Goal: Task Accomplishment & Management: Complete application form

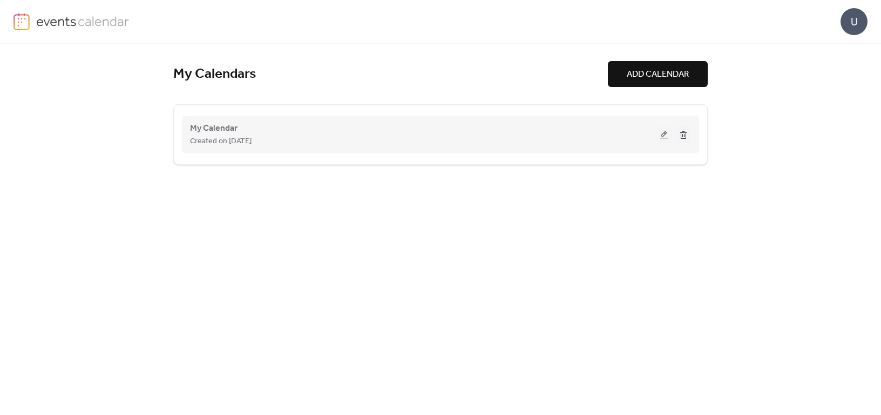
click at [242, 140] on span "Created on [DATE]" at bounding box center [221, 141] width 62 height 13
click at [222, 127] on span "My Calendar" at bounding box center [214, 128] width 48 height 13
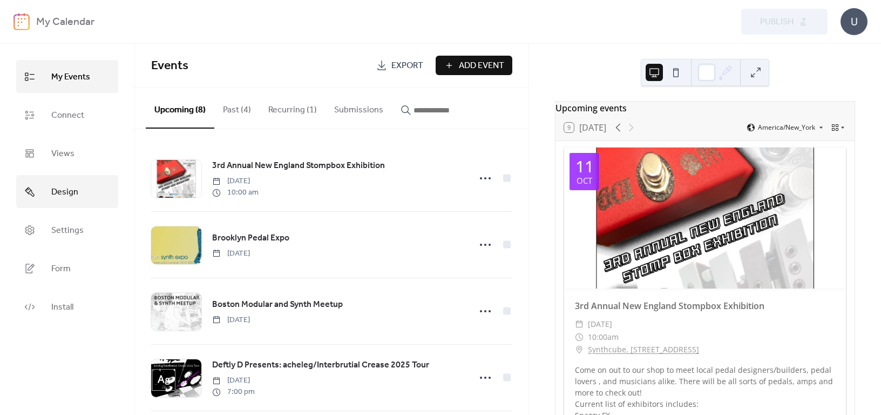
click at [68, 191] on span "Design" at bounding box center [64, 192] width 27 height 17
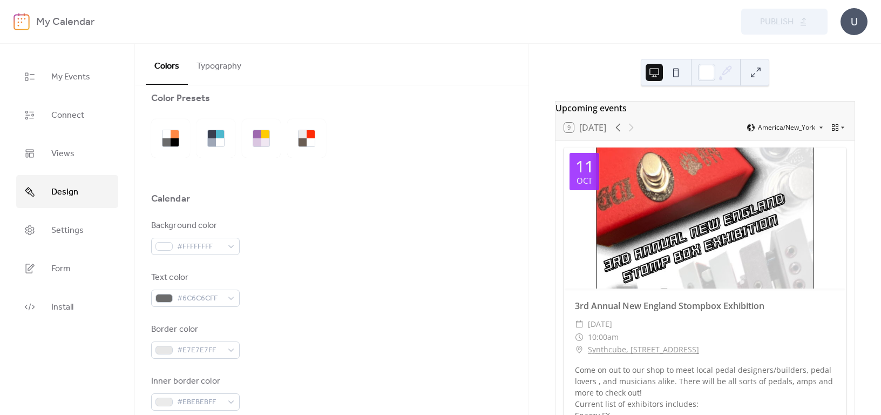
scroll to position [15, 0]
click at [44, 74] on link "My Events" at bounding box center [67, 76] width 102 height 33
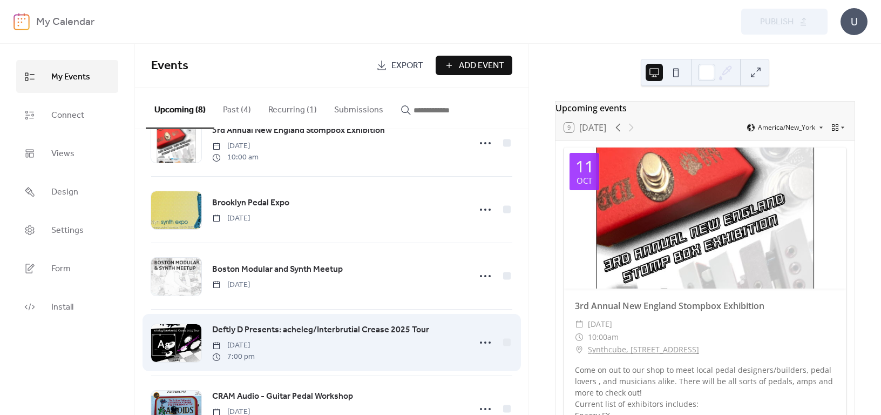
scroll to position [54, 0]
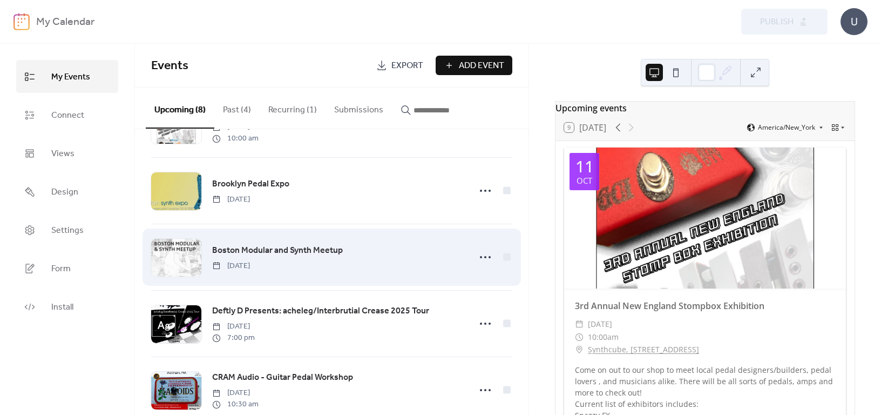
click at [179, 252] on div at bounding box center [176, 258] width 50 height 38
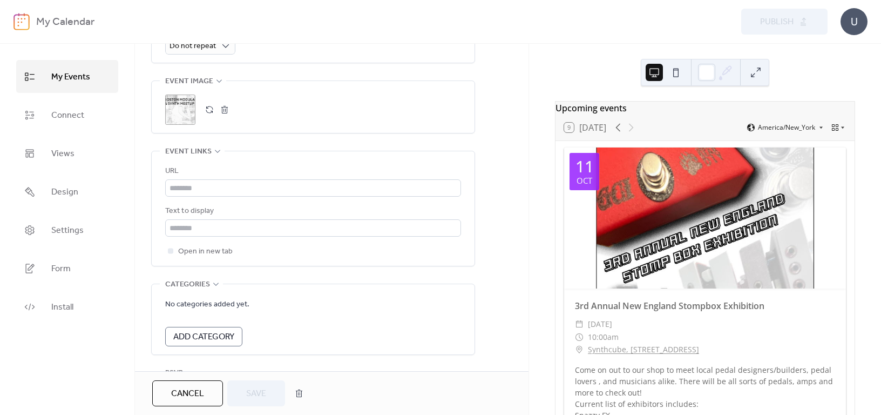
scroll to position [540, 0]
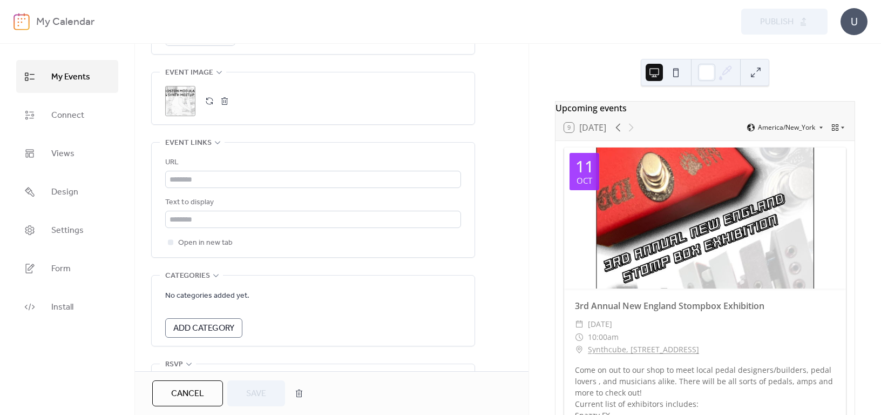
click at [224, 98] on button "button" at bounding box center [224, 100] width 15 height 15
click at [211, 96] on button "button" at bounding box center [209, 100] width 15 height 15
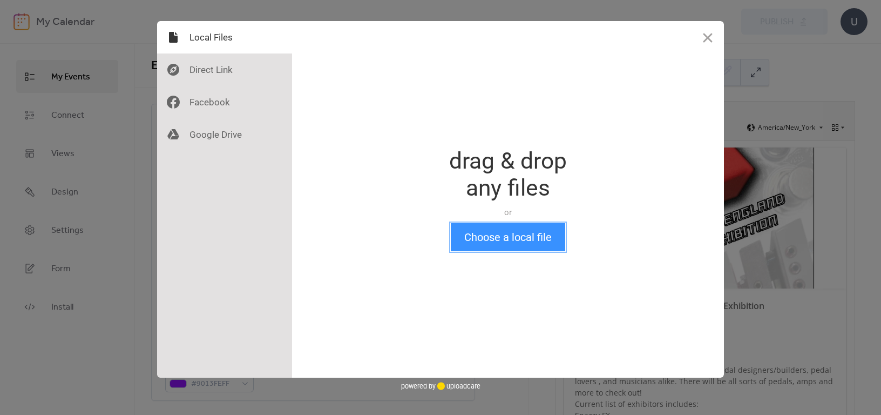
click at [519, 246] on button "Choose a local file" at bounding box center [508, 237] width 114 height 28
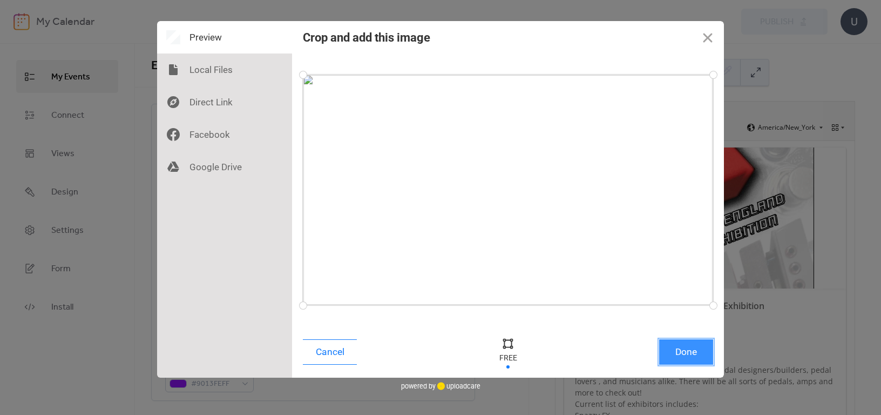
drag, startPoint x: 687, startPoint y: 353, endPoint x: 689, endPoint y: 360, distance: 7.2
click at [687, 356] on button "Done" at bounding box center [686, 351] width 54 height 25
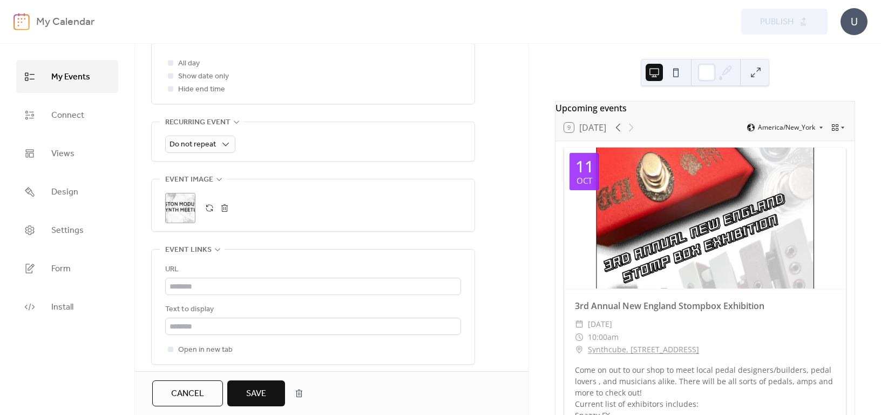
click at [256, 394] on span "Save" at bounding box center [256, 393] width 20 height 13
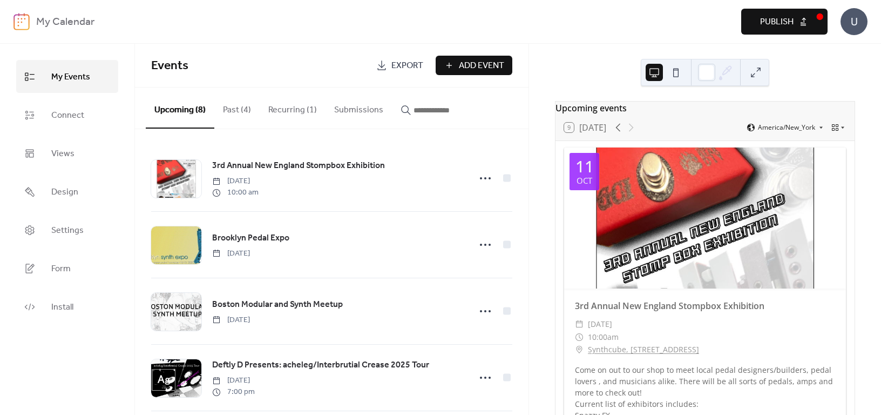
click at [784, 19] on span "Publish" at bounding box center [776, 22] width 33 height 13
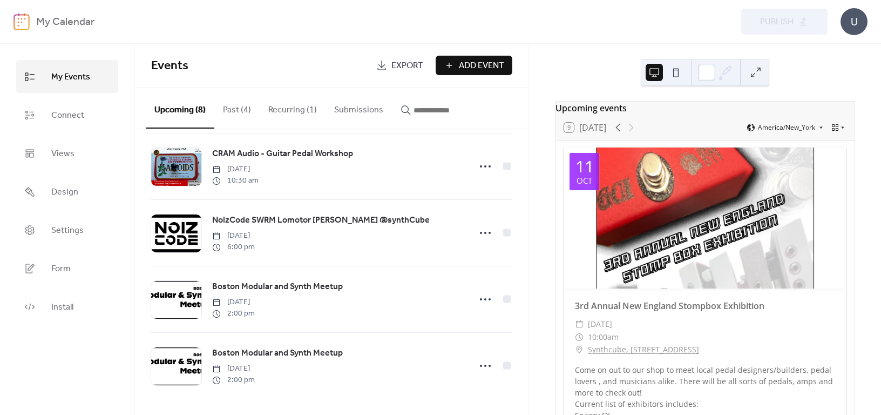
scroll to position [280, 0]
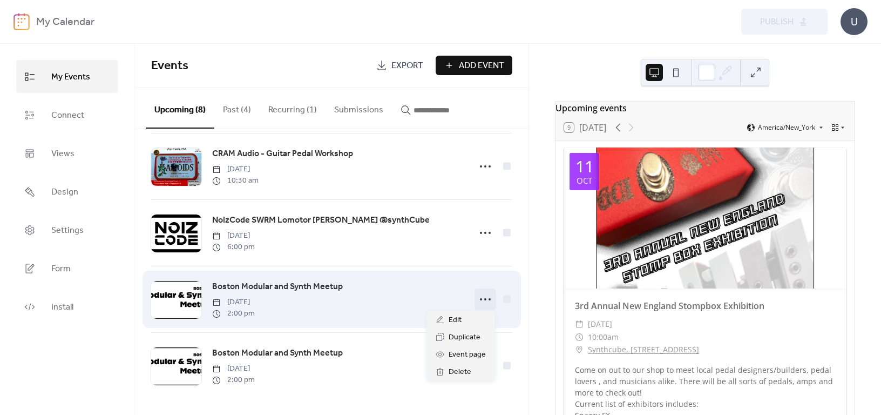
click at [484, 298] on icon at bounding box center [485, 299] width 17 height 17
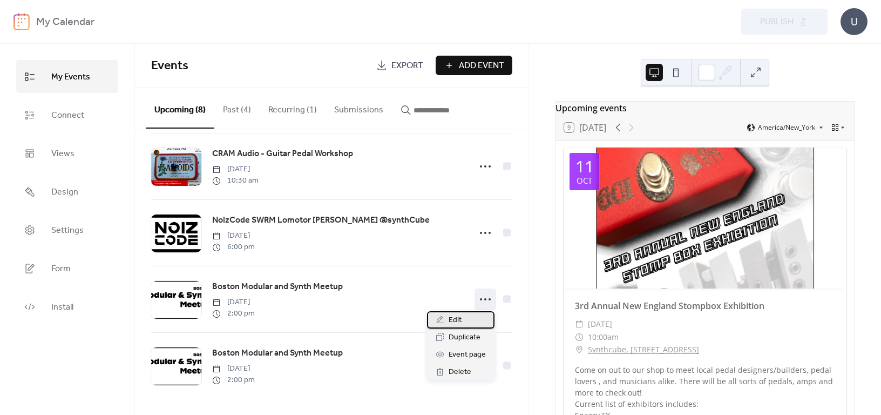
click at [462, 322] on div "Edit" at bounding box center [461, 319] width 68 height 17
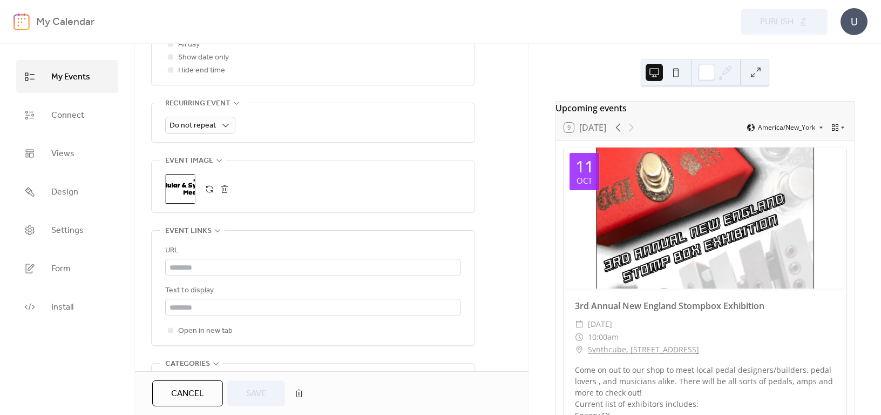
scroll to position [446, 0]
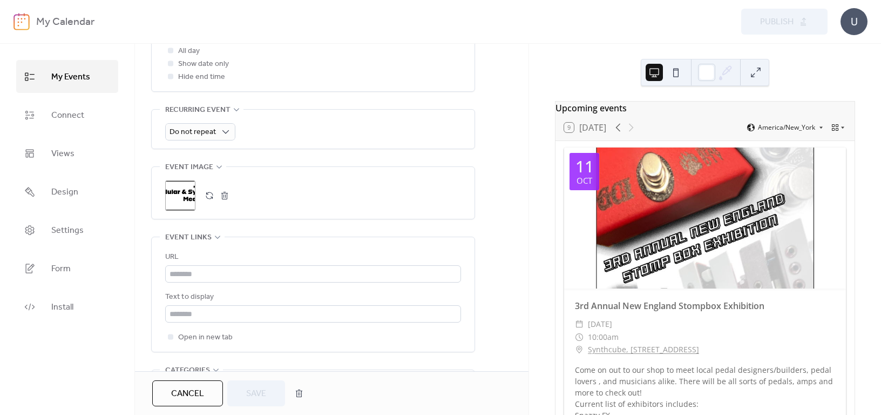
click at [226, 194] on button "button" at bounding box center [224, 195] width 15 height 15
click at [206, 191] on button "button" at bounding box center [209, 195] width 15 height 15
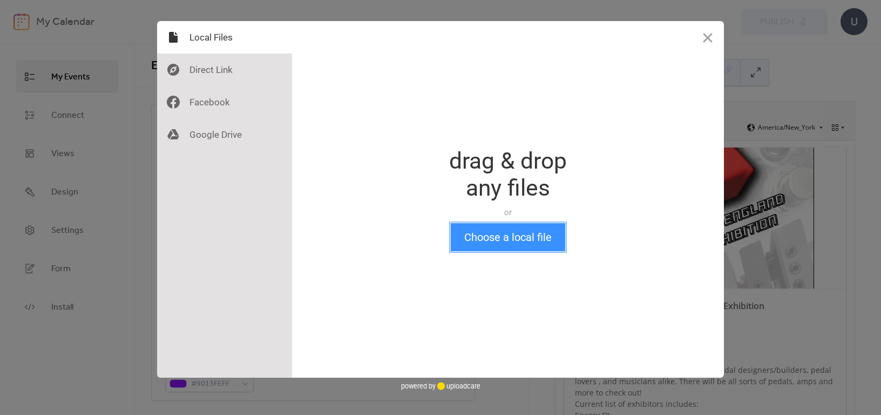
click at [503, 237] on button "Choose a local file" at bounding box center [508, 237] width 114 height 28
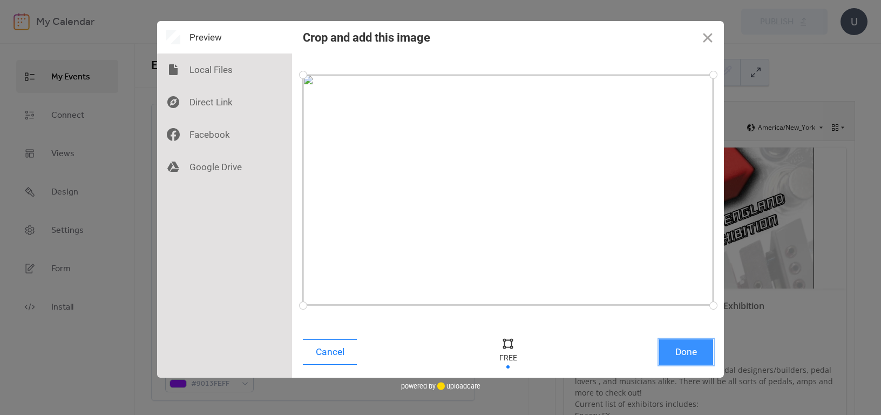
click at [698, 357] on button "Done" at bounding box center [686, 351] width 54 height 25
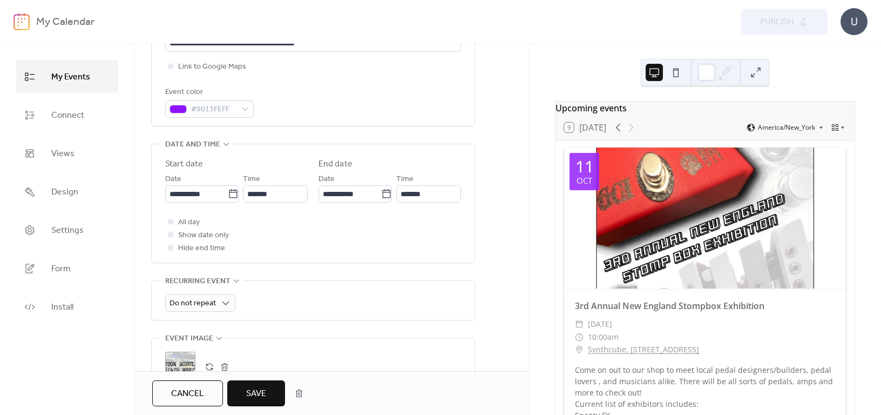
scroll to position [445, 0]
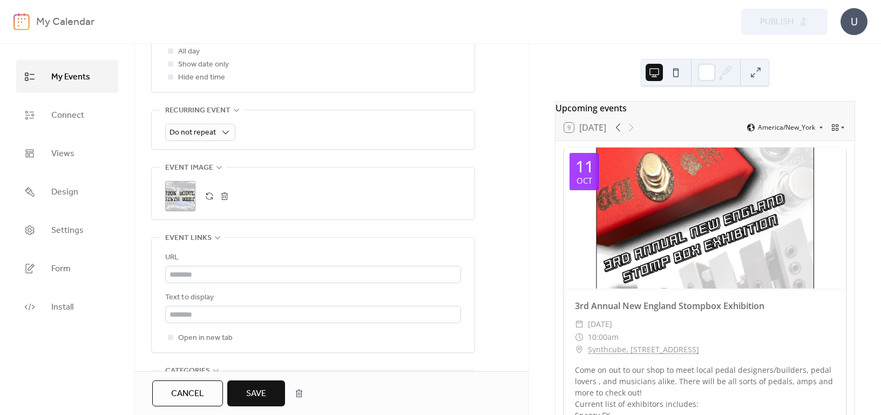
click at [257, 394] on span "Save" at bounding box center [256, 393] width 20 height 13
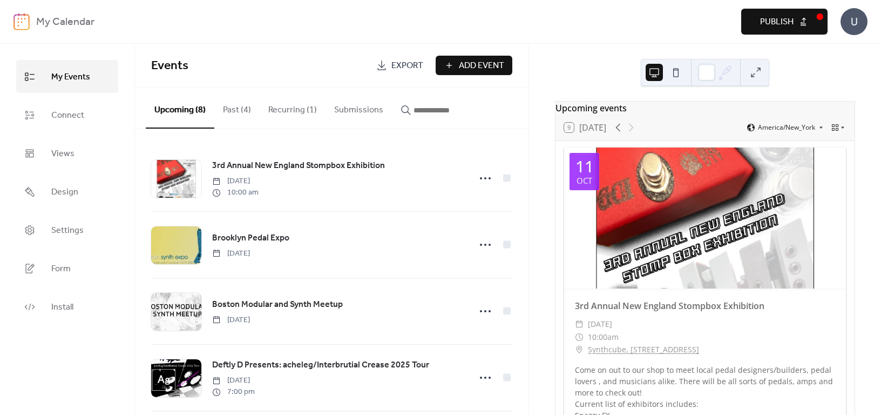
click at [777, 19] on span "Publish" at bounding box center [776, 22] width 33 height 13
